Goal: Entertainment & Leisure: Consume media (video, audio)

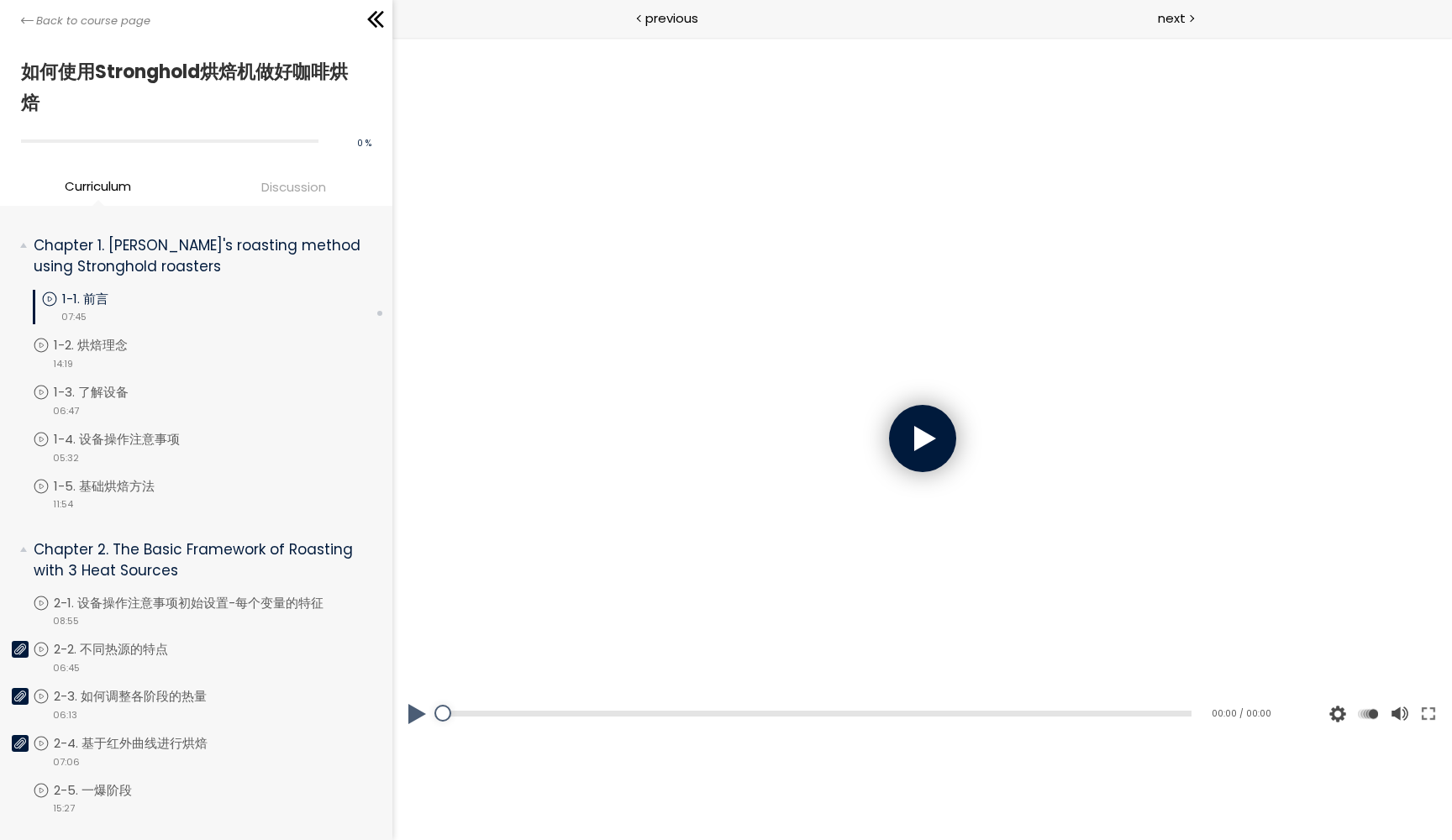
click at [908, 429] on div at bounding box center [922, 438] width 68 height 68
click at [921, 452] on div at bounding box center [922, 438] width 68 height 68
click at [411, 715] on button at bounding box center [416, 714] width 50 height 47
drag, startPoint x: 1396, startPoint y: 642, endPoint x: 1396, endPoint y: 615, distance: 27.0
click at [1396, 615] on div at bounding box center [1397, 640] width 22 height 68
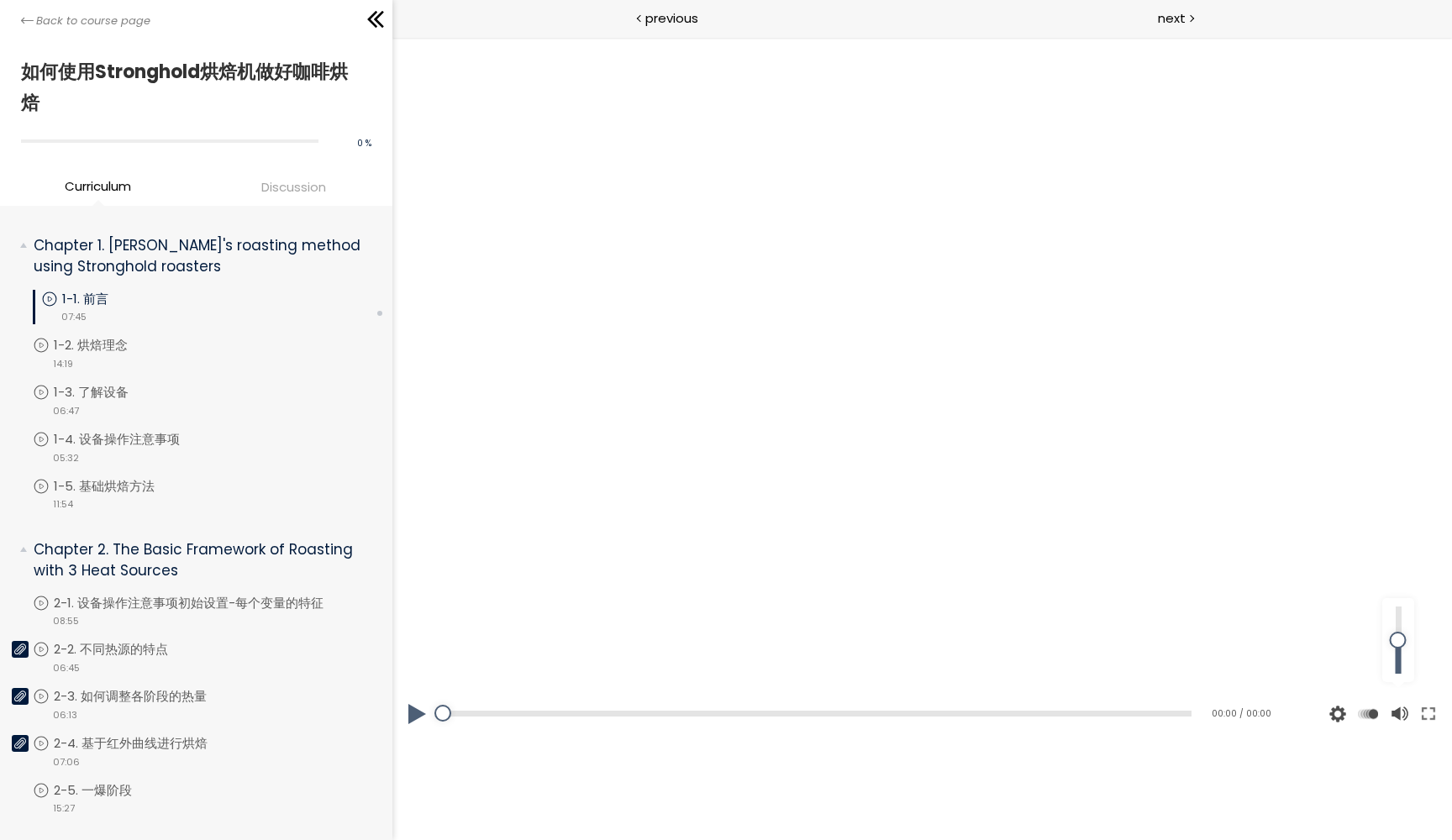
drag, startPoint x: 1396, startPoint y: 635, endPoint x: 1399, endPoint y: 618, distance: 17.3
click at [1399, 618] on div at bounding box center [1397, 640] width 22 height 68
click at [48, 298] on icon at bounding box center [49, 298] width 16 height 16
click at [107, 304] on p "1-1. 前言" at bounding box center [101, 298] width 80 height 18
click at [413, 714] on button at bounding box center [416, 714] width 50 height 47
